Goal: Find specific page/section: Find specific page/section

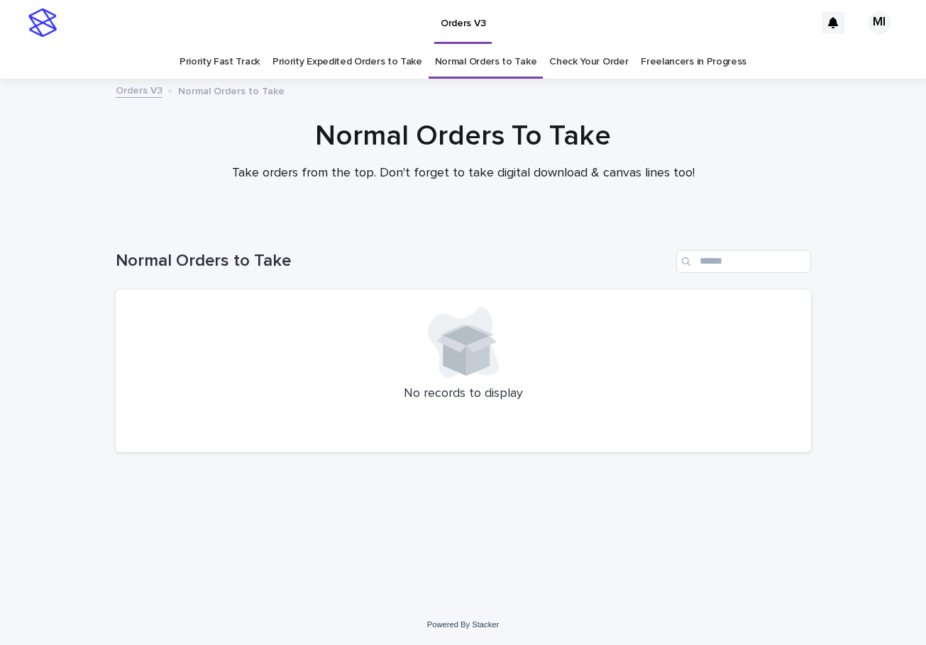
click at [387, 60] on link "Priority Expedited Orders to Take" at bounding box center [347, 61] width 150 height 33
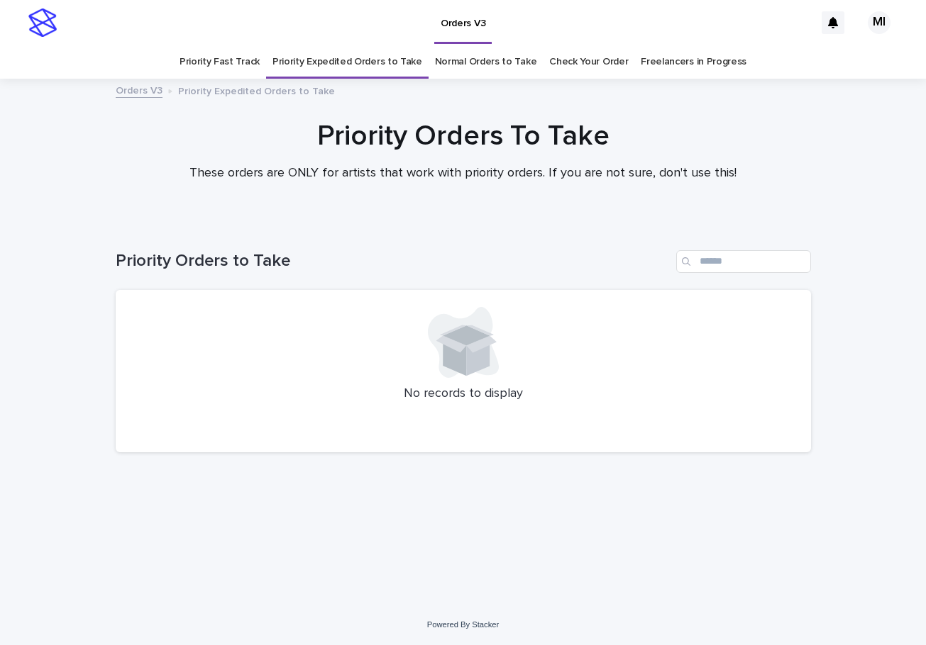
click at [226, 69] on link "Priority Fast Track" at bounding box center [219, 61] width 80 height 33
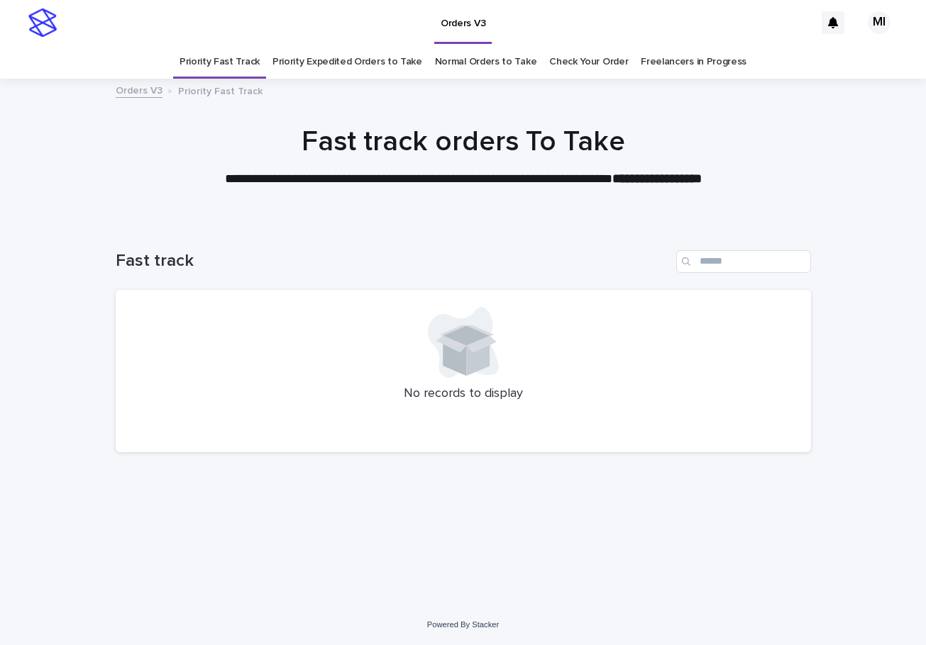
click at [578, 64] on link "Check Your Order" at bounding box center [588, 61] width 79 height 33
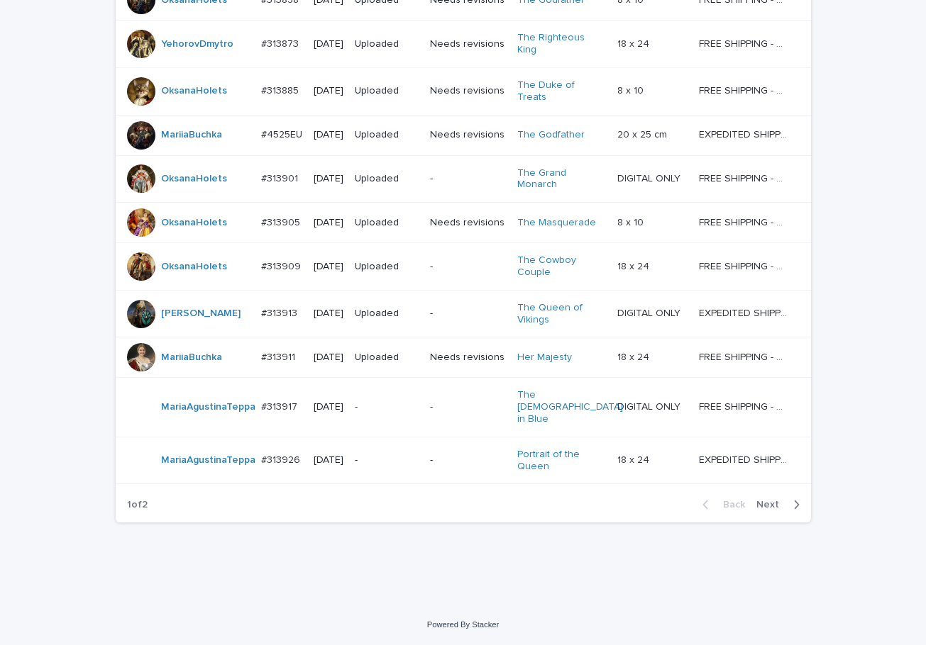
scroll to position [1240, 0]
click at [762, 506] on span "Next" at bounding box center [771, 505] width 31 height 10
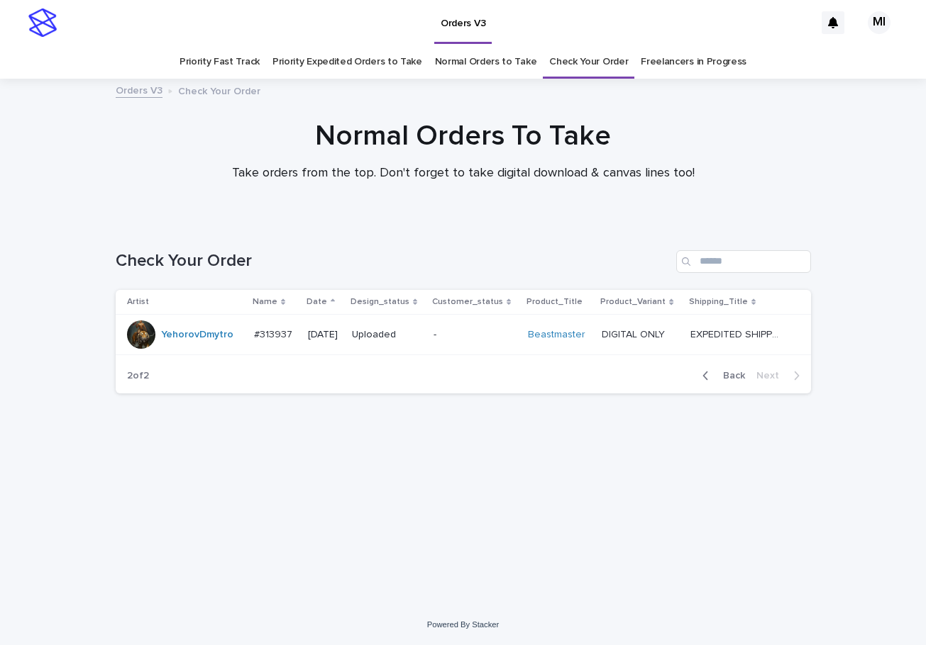
click at [291, 62] on link "Priority Expedited Orders to Take" at bounding box center [347, 61] width 150 height 33
